Goal: Find specific page/section: Find specific page/section

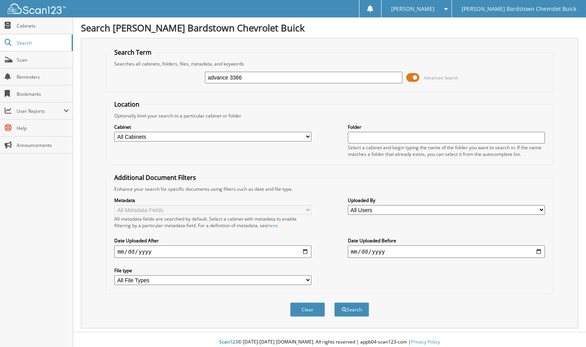
type input "advance 3366"
click at [334, 302] on button "Search" at bounding box center [351, 309] width 35 height 14
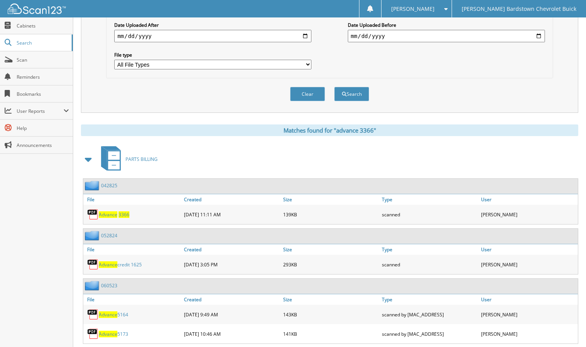
scroll to position [232, 0]
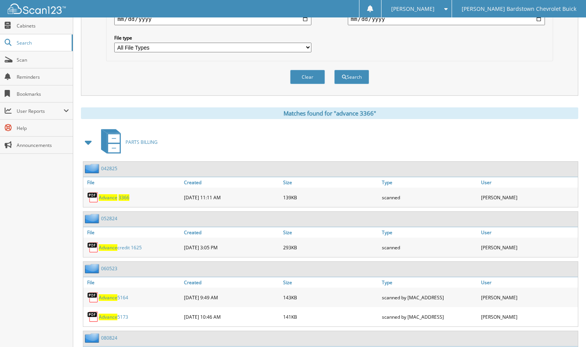
click at [123, 198] on span "3366" at bounding box center [123, 197] width 11 height 7
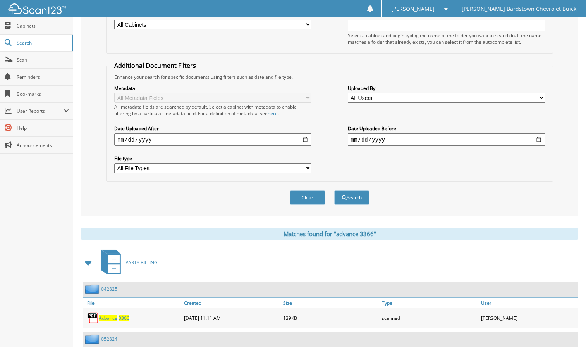
scroll to position [26, 0]
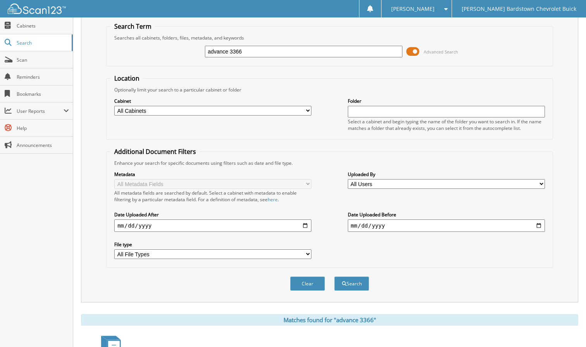
click at [254, 55] on input "advance 3366" at bounding box center [303, 52] width 197 height 12
type input "advance"
click at [31, 59] on span "Scan" at bounding box center [43, 60] width 52 height 7
